Goal: Task Accomplishment & Management: Complete application form

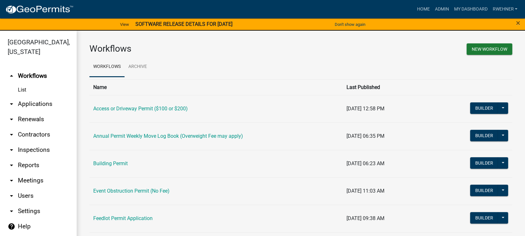
click at [29, 105] on link "arrow_drop_down Applications" at bounding box center [38, 103] width 77 height 15
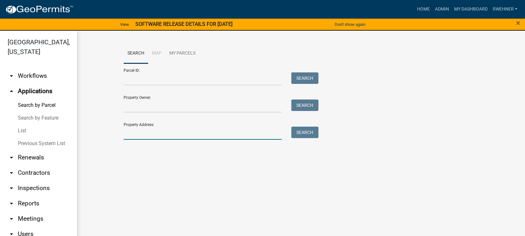
click at [156, 134] on input "Property Address:" at bounding box center [203, 133] width 158 height 13
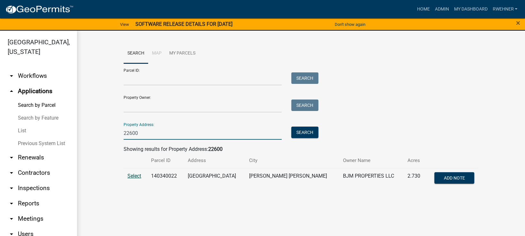
type input "22600"
click at [135, 177] on span "Select" at bounding box center [134, 176] width 14 height 6
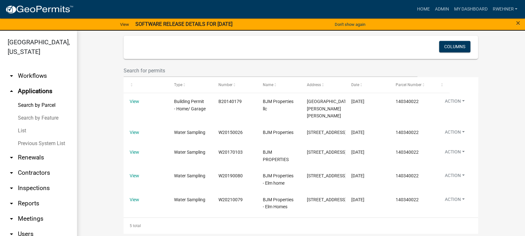
scroll to position [296, 0]
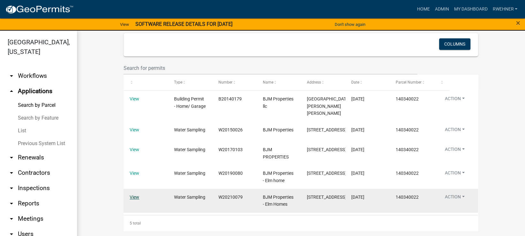
click at [132, 199] on link "View" at bounding box center [135, 197] width 10 height 5
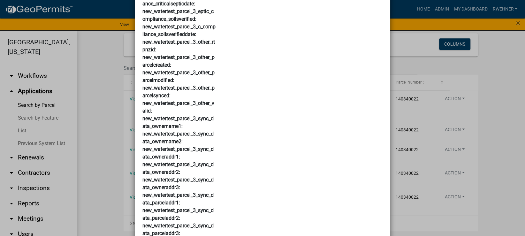
scroll to position [1953, 0]
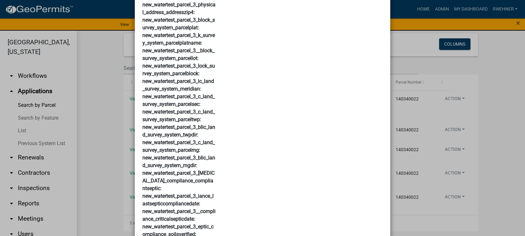
click at [89, 108] on ngb-modal-window "× _5_15_internal_text: _5_15_public_text: app_uid: 36048 app_year: 2021 applica…" at bounding box center [262, 118] width 525 height 236
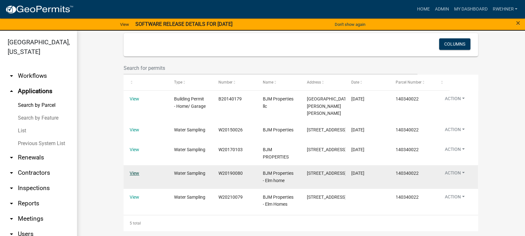
click at [134, 174] on link "View" at bounding box center [135, 173] width 10 height 5
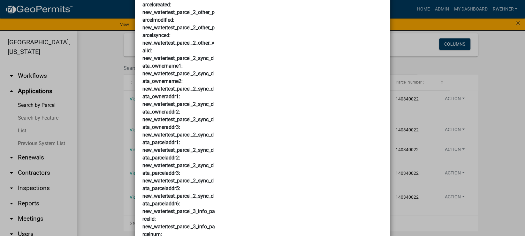
scroll to position [1580, 0]
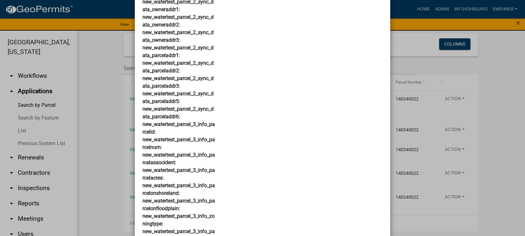
click at [86, 136] on ngb-modal-window "× _5_15_internal_text: _5_15_public_text: app_uid: 33534 app_year: 2019 applica…" at bounding box center [262, 118] width 525 height 236
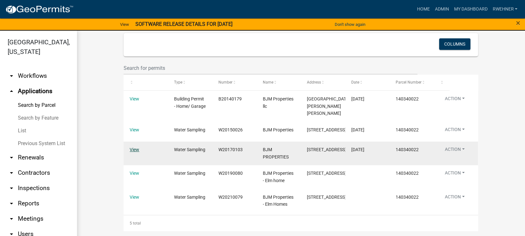
click at [135, 148] on link "View" at bounding box center [135, 149] width 10 height 5
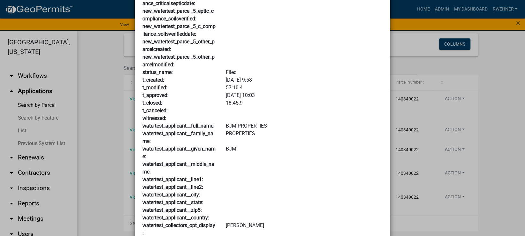
scroll to position [3663, 0]
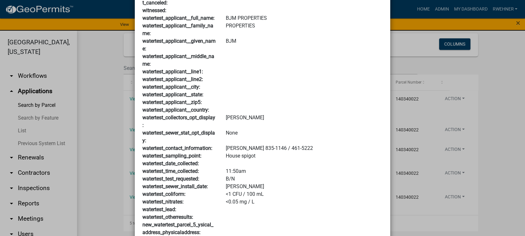
click at [102, 138] on ngb-modal-window "× _5_15_internal_text: _5_15_public_text: app_uid: 30970 app_year: 2017 applica…" at bounding box center [262, 118] width 525 height 236
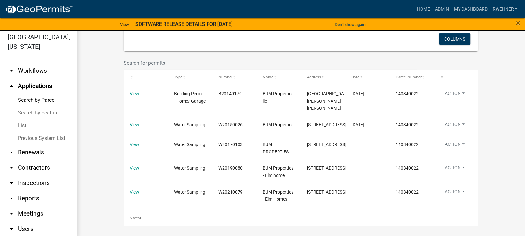
scroll to position [7, 0]
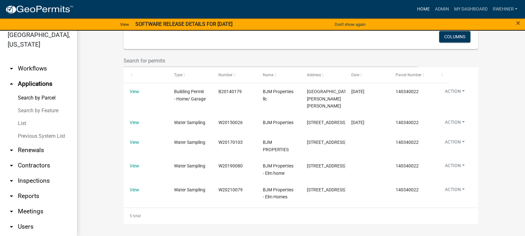
click at [421, 8] on link "Home" at bounding box center [423, 9] width 18 height 12
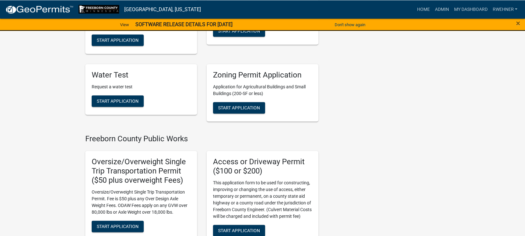
scroll to position [402, 0]
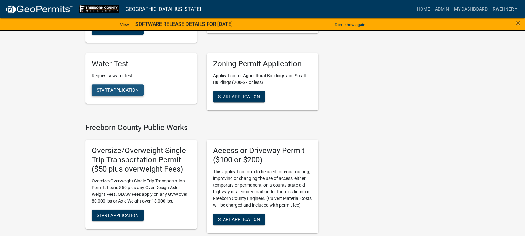
click at [128, 89] on span "Start Application" at bounding box center [118, 89] width 42 height 5
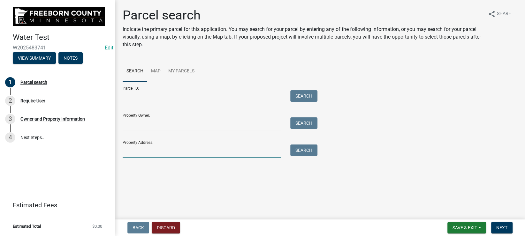
click at [139, 153] on input "Property Address:" at bounding box center [202, 151] width 158 height 13
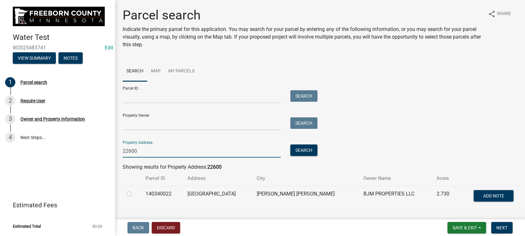
type input "22600"
click at [134, 190] on label at bounding box center [134, 190] width 0 height 0
click at [134, 193] on input "radio" at bounding box center [136, 192] width 4 height 4
radio input "true"
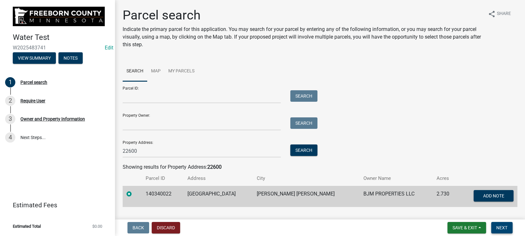
click at [500, 228] on span "Next" at bounding box center [501, 227] width 11 height 5
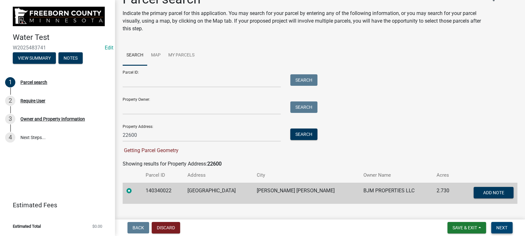
scroll to position [27, 0]
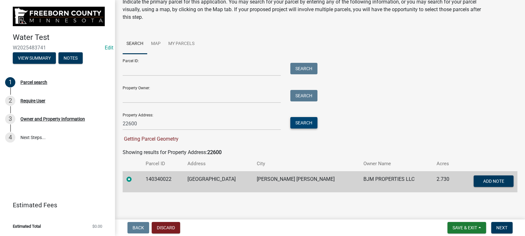
click at [306, 124] on button "Search" at bounding box center [303, 122] width 27 height 11
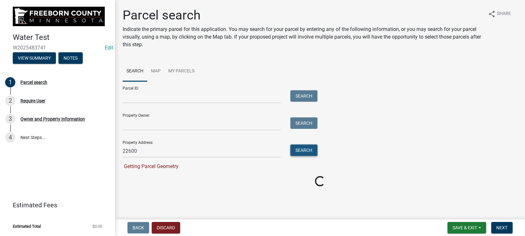
scroll to position [0, 0]
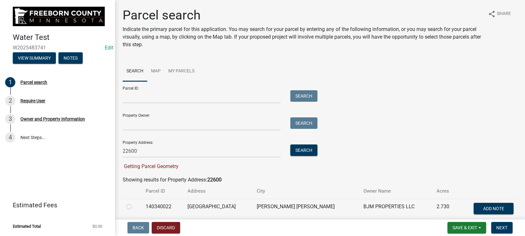
drag, startPoint x: 129, startPoint y: 205, endPoint x: 184, endPoint y: 207, distance: 55.3
click at [134, 203] on label at bounding box center [134, 203] width 0 height 0
click at [134, 206] on input "radio" at bounding box center [136, 205] width 4 height 4
radio input "true"
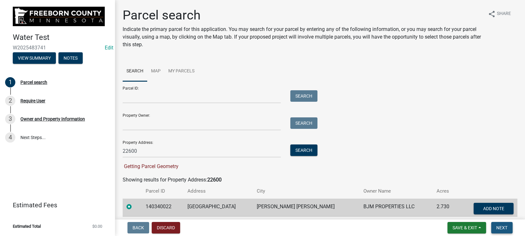
click at [504, 228] on span "Next" at bounding box center [501, 227] width 11 height 5
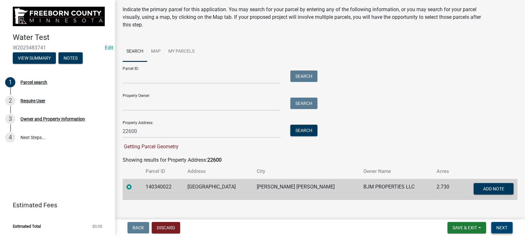
scroll to position [27, 0]
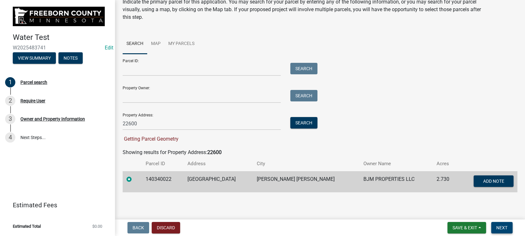
click at [505, 230] on span "Next" at bounding box center [501, 227] width 11 height 5
click at [134, 176] on label at bounding box center [134, 176] width 0 height 0
click at [302, 123] on button "Search" at bounding box center [303, 122] width 27 height 11
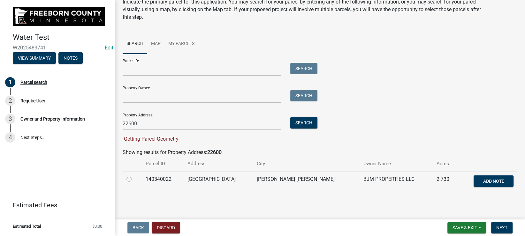
click at [134, 176] on label at bounding box center [134, 176] width 0 height 0
click at [134, 179] on input "radio" at bounding box center [136, 178] width 4 height 4
radio input "true"
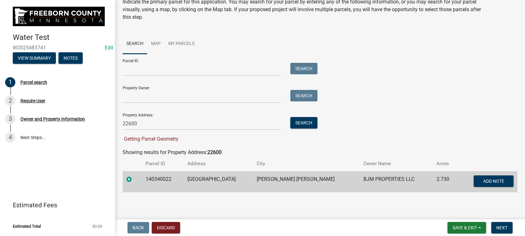
scroll to position [15, 0]
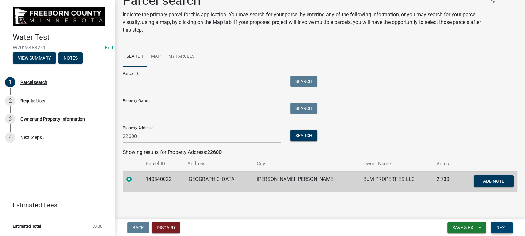
click at [499, 229] on span "Next" at bounding box center [501, 227] width 11 height 5
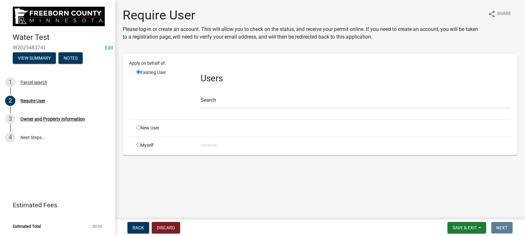
click at [136, 145] on div "Myself" at bounding box center [164, 145] width 64 height 7
click at [140, 145] on input "radio" at bounding box center [138, 145] width 4 height 4
radio input "true"
radio input "false"
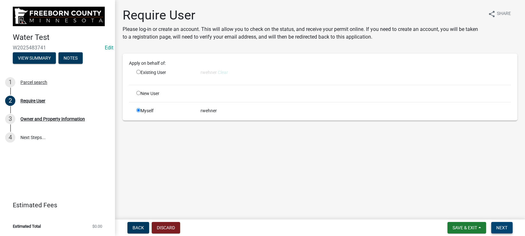
click at [500, 229] on span "Next" at bounding box center [501, 227] width 11 height 5
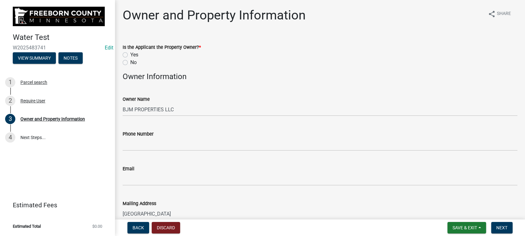
click at [130, 56] on label "Yes" at bounding box center [134, 55] width 8 height 8
click at [130, 55] on input "Yes" at bounding box center [132, 53] width 4 height 4
radio input "true"
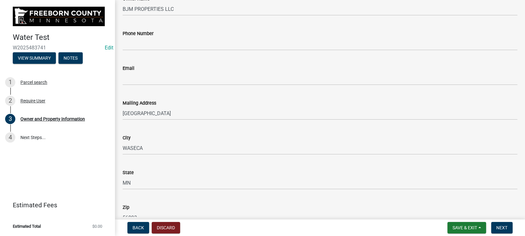
scroll to position [108, 0]
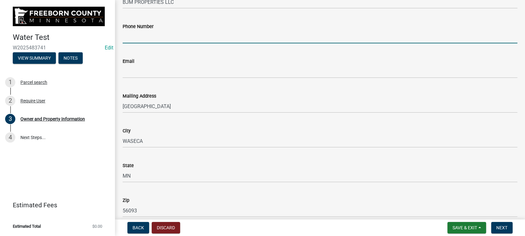
click at [133, 35] on input "Phone Number" at bounding box center [320, 36] width 395 height 13
type input "[PHONE_NUMBER]"
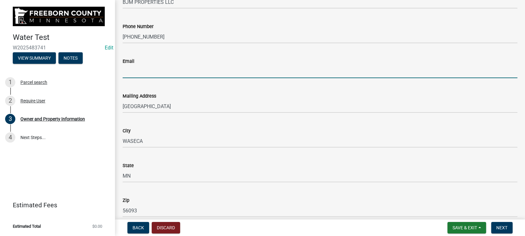
paste input "[PERSON_NAME][EMAIL_ADDRESS][DOMAIN_NAME]"
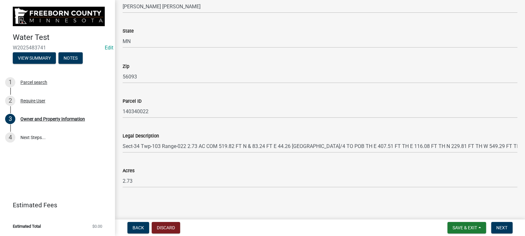
scroll to position [396, 0]
type input "[PERSON_NAME][EMAIL_ADDRESS][DOMAIN_NAME]"
click at [503, 226] on span "Next" at bounding box center [501, 227] width 11 height 5
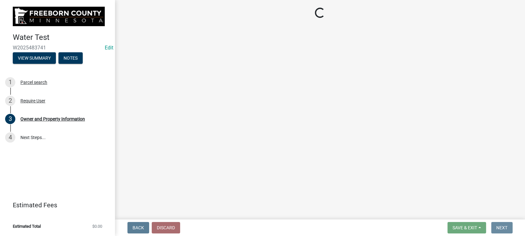
scroll to position [0, 0]
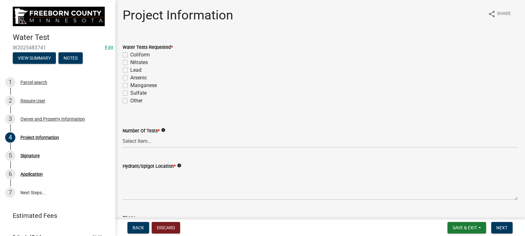
click at [123, 53] on div "Water Tests Requested * Coliform Nitrates Lead Arsenic [MEDICAL_DATA] Other" at bounding box center [320, 70] width 404 height 69
click at [130, 60] on label "Nitrates" at bounding box center [139, 63] width 18 height 8
click at [130, 60] on input "Nitrates" at bounding box center [132, 61] width 4 height 4
checkbox input "true"
checkbox input "false"
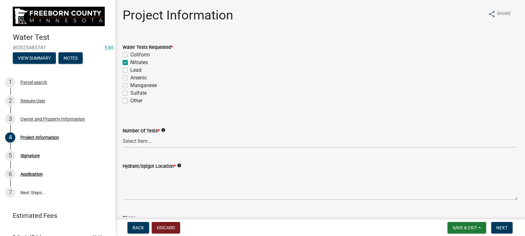
checkbox input "true"
checkbox input "false"
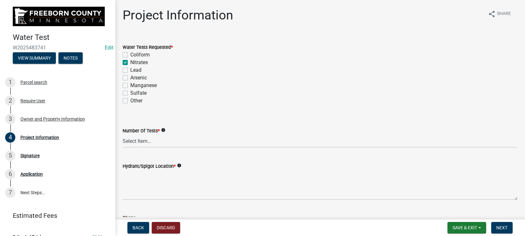
checkbox input "false"
click at [130, 56] on label "Coliform" at bounding box center [139, 55] width 19 height 8
click at [130, 55] on input "Coliform" at bounding box center [132, 53] width 4 height 4
checkbox input "true"
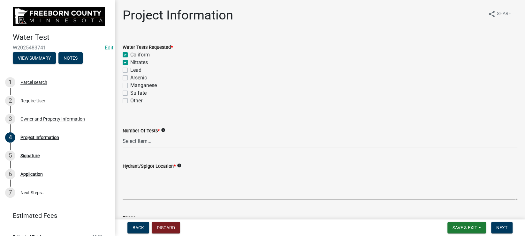
checkbox input "false"
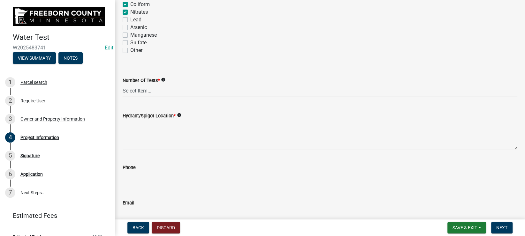
scroll to position [72, 0]
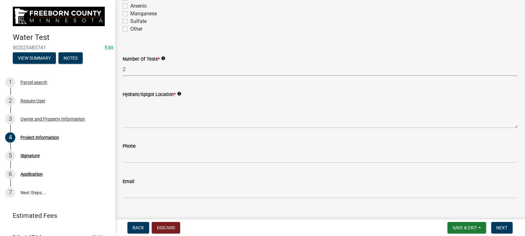
click option "2" at bounding box center [0, 0] width 0 height 0
select select "70d30e12-08da-45a9-9803-49605a53e58e"
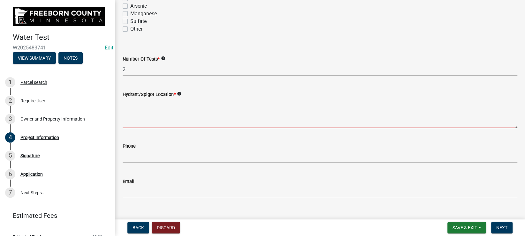
click at [132, 118] on textarea "Hydrant/Spigot Location *" at bounding box center [320, 113] width 395 height 30
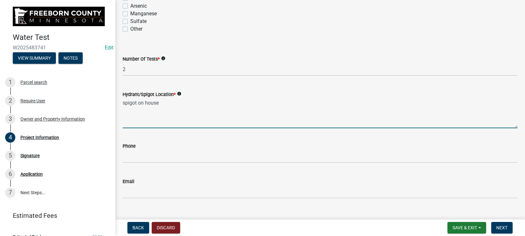
type textarea "spigot on house"
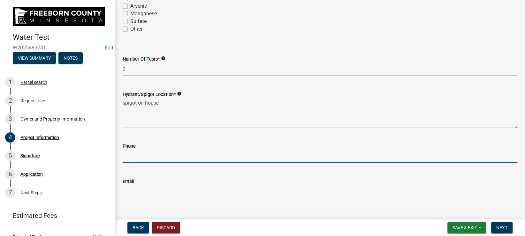
click at [146, 157] on input "text" at bounding box center [320, 156] width 395 height 13
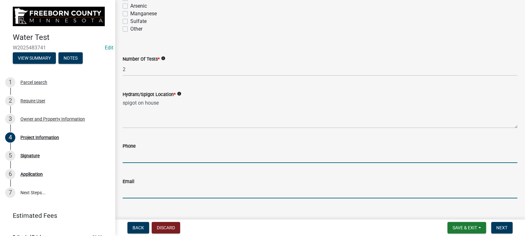
click at [146, 192] on input "Email" at bounding box center [320, 191] width 395 height 13
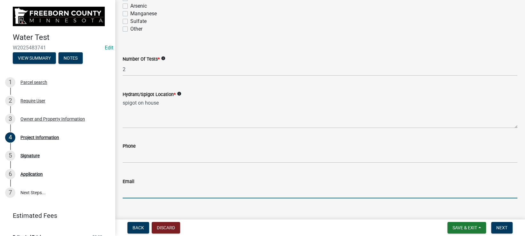
paste input "[PERSON_NAME][EMAIL_ADDRESS][DOMAIN_NAME]"
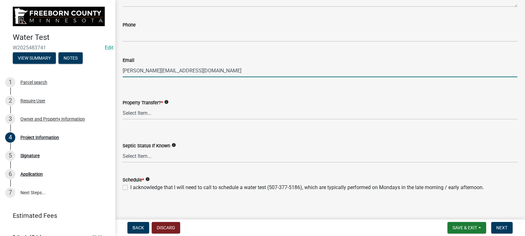
scroll to position [198, 0]
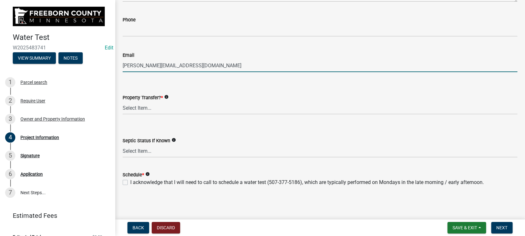
type input "[PERSON_NAME][EMAIL_ADDRESS][DOMAIN_NAME]"
click at [123, 102] on select "Select Item... Yes No" at bounding box center [320, 108] width 395 height 13
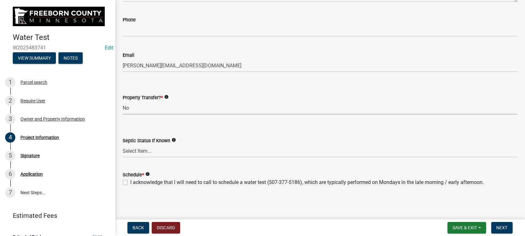
click option "No" at bounding box center [0, 0] width 0 height 0
select select "1c3dcbe8-2b21-4bd6-8afa-59f72c0ae0eb"
click at [123, 145] on select "Select Item... Compliant Non-Compliant Unknown" at bounding box center [320, 151] width 395 height 13
click at [175, 136] on form "Septic Status If Known info Select Item... Compliant Non-Compliant Unknown" at bounding box center [320, 143] width 395 height 28
click at [130, 185] on label "I acknowledge that I will need to call to schedule a water test (507-377-5186),…" at bounding box center [306, 183] width 353 height 8
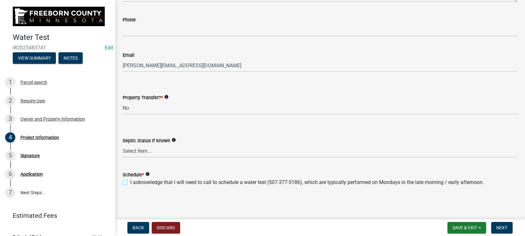
click at [130, 183] on input "I acknowledge that I will need to call to schedule a water test (507-377-5186),…" at bounding box center [132, 181] width 4 height 4
checkbox input "true"
click at [498, 228] on span "Next" at bounding box center [501, 227] width 11 height 5
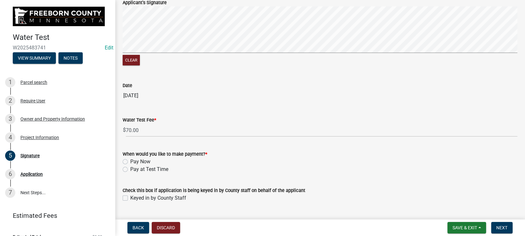
scroll to position [72, 0]
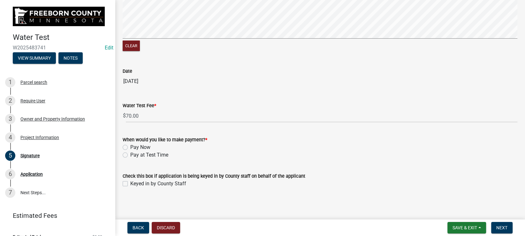
click at [130, 156] on label "Pay at Test Time" at bounding box center [149, 155] width 38 height 8
click at [130, 155] on input "Pay at Test Time" at bounding box center [132, 153] width 4 height 4
radio input "true"
click at [130, 184] on label "Keyed in by County Staff" at bounding box center [158, 184] width 56 height 8
click at [130, 184] on input "Keyed in by County Staff" at bounding box center [132, 182] width 4 height 4
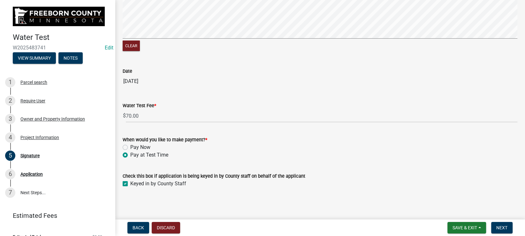
checkbox input "true"
click at [502, 231] on button "Next" at bounding box center [501, 227] width 21 height 11
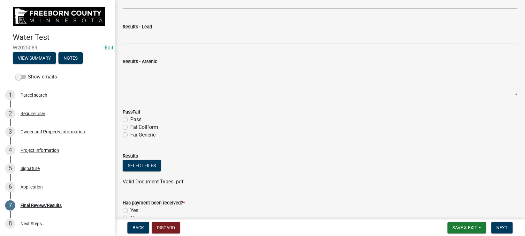
scroll to position [67, 0]
